Goal: Check status: Check status

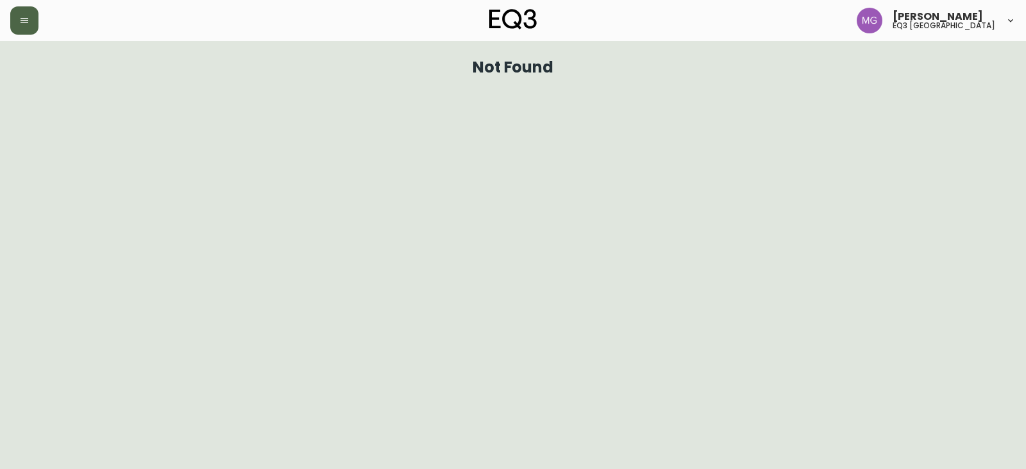
click at [22, 27] on button "button" at bounding box center [24, 20] width 28 height 28
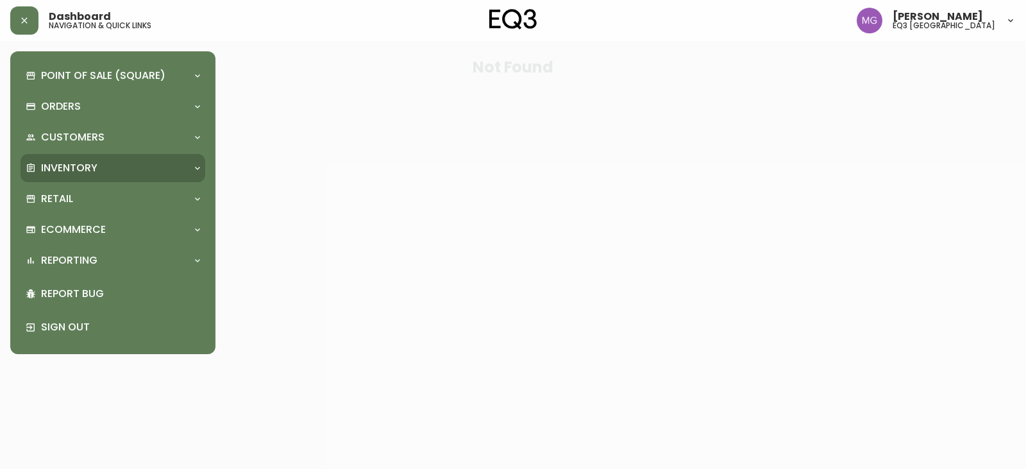
click at [76, 159] on div "Inventory" at bounding box center [113, 168] width 185 height 28
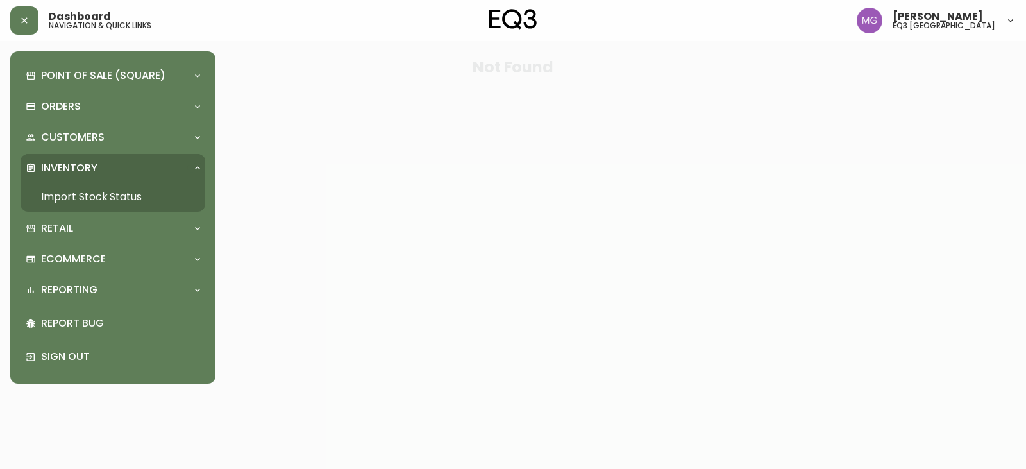
click at [120, 201] on link "Import Stock Status" at bounding box center [113, 196] width 185 height 29
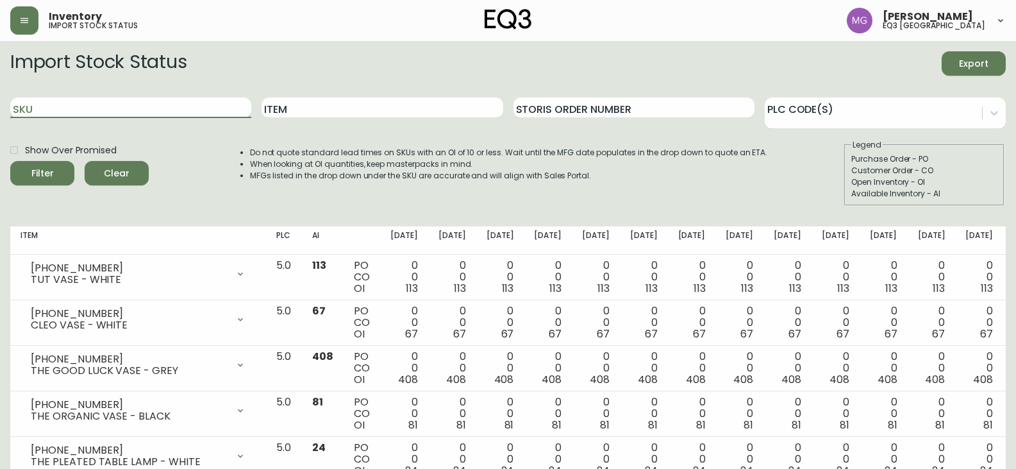
click at [162, 115] on input "SKU" at bounding box center [130, 107] width 241 height 21
paste input "[PHONE_NUMBER]"
type input "[PHONE_NUMBER]"
click at [10, 161] on button "Filter" at bounding box center [42, 173] width 64 height 24
